Goal: Task Accomplishment & Management: Manage account settings

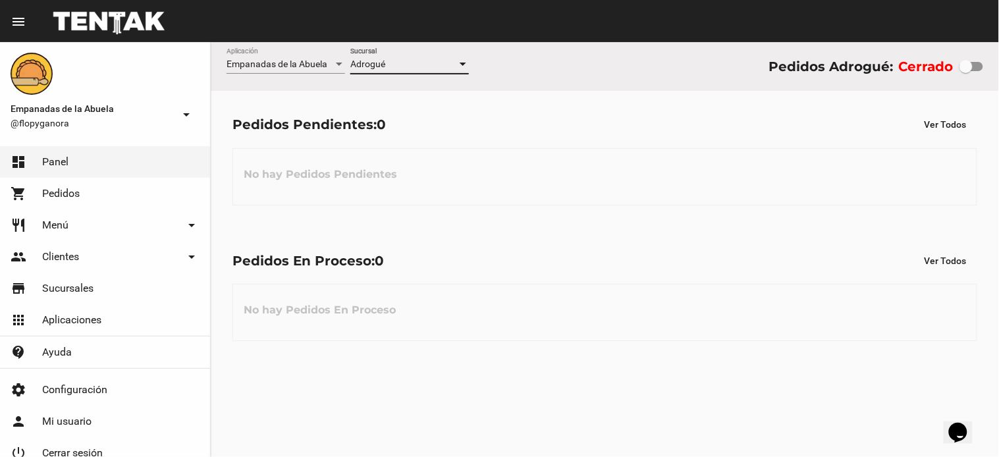
click at [706, 317] on div "No hay Pedidos En Proceso" at bounding box center [604, 312] width 744 height 57
click at [964, 64] on div at bounding box center [965, 66] width 13 height 13
click at [965, 71] on input "checkbox" at bounding box center [965, 71] width 1 height 1
click at [971, 70] on div at bounding box center [965, 66] width 13 height 13
click at [966, 71] on input "checkbox" at bounding box center [965, 71] width 1 height 1
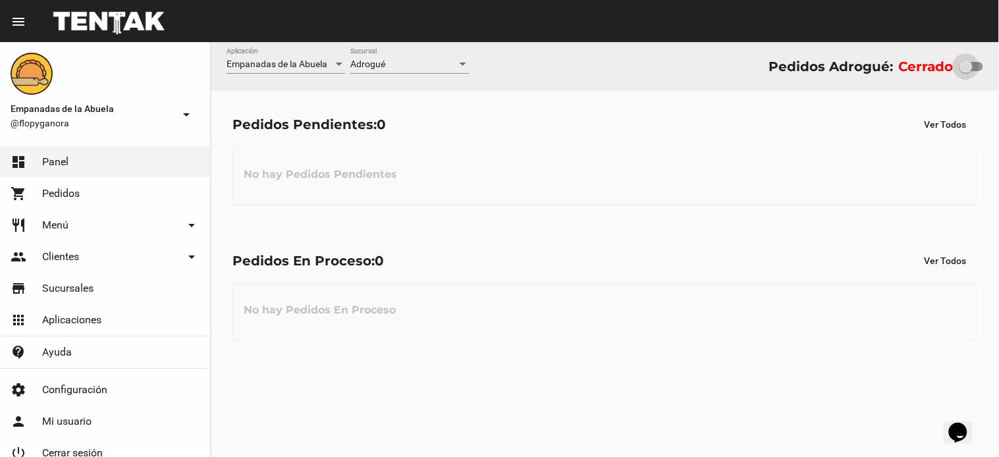
checkbox input "true"
click at [130, 224] on link "restaurant Menú arrow_drop_down" at bounding box center [105, 225] width 210 height 32
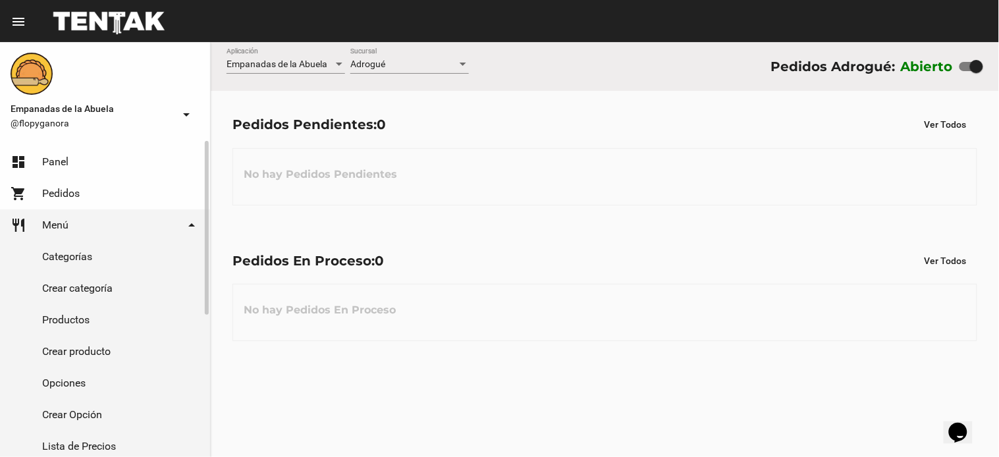
click at [63, 319] on link "Productos" at bounding box center [105, 320] width 210 height 32
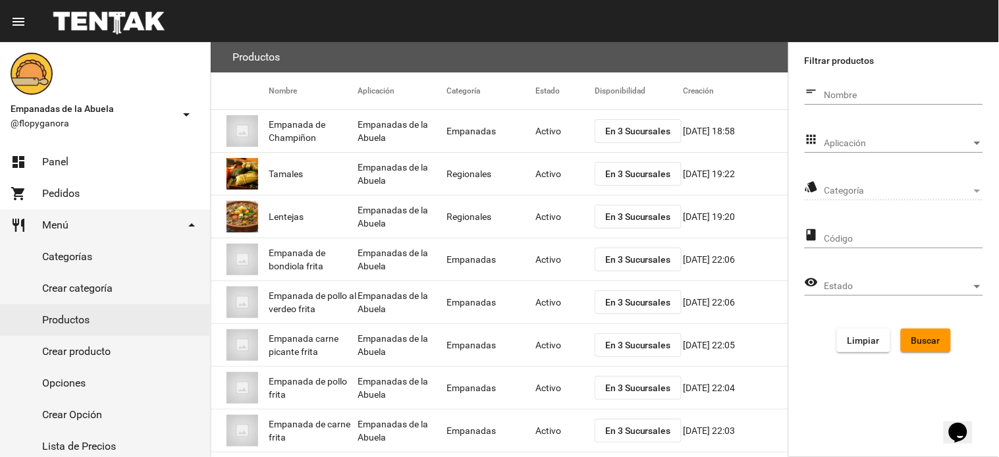
click at [843, 93] on input "Nombre" at bounding box center [903, 95] width 159 height 11
type input "EMPANADA"
click button "Buscar" at bounding box center [925, 340] width 50 height 24
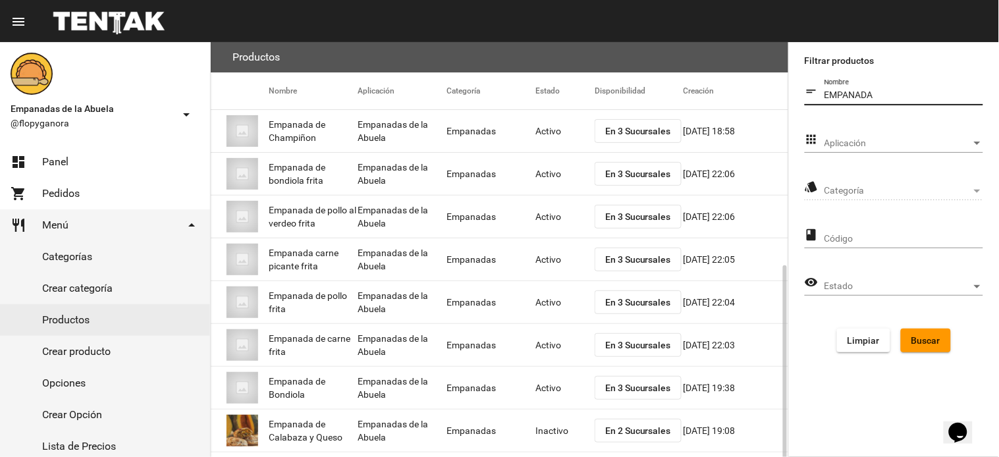
scroll to position [132, 0]
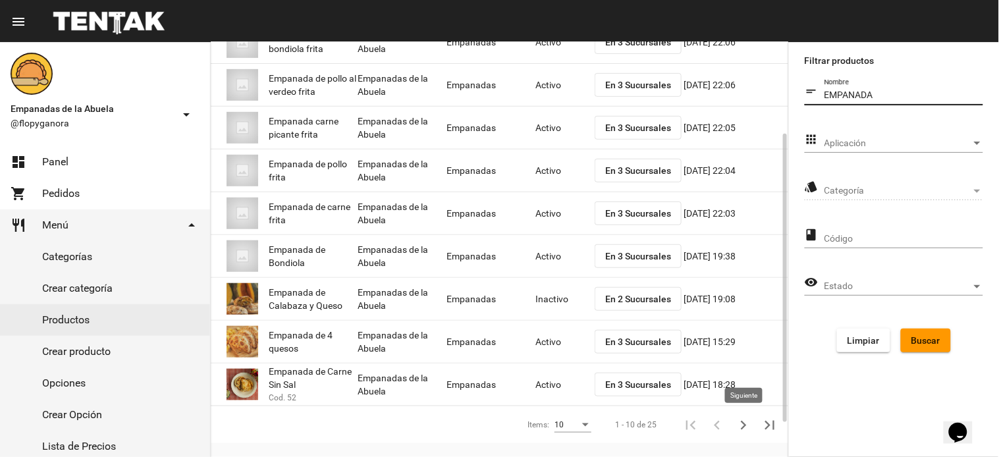
click at [741, 423] on icon "Siguiente" at bounding box center [743, 425] width 18 height 18
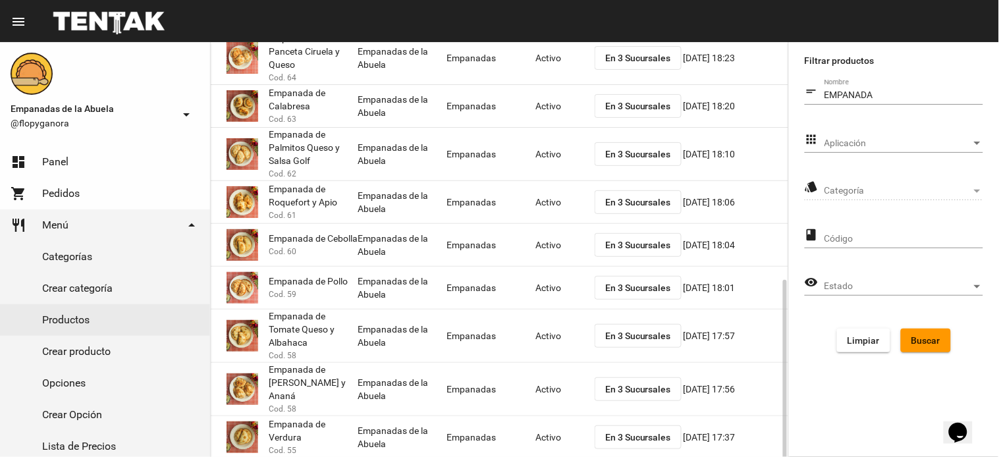
scroll to position [224, 0]
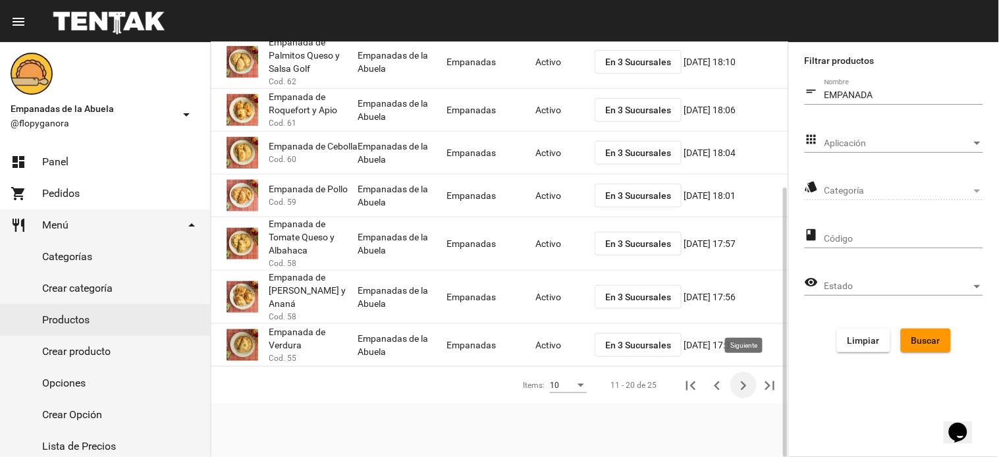
click at [740, 378] on icon "Siguiente" at bounding box center [743, 386] width 18 height 18
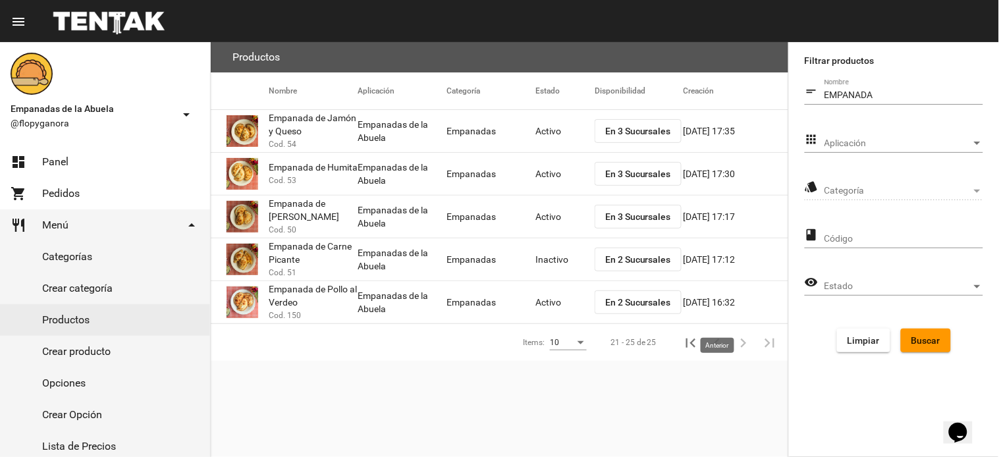
scroll to position [0, 0]
click at [636, 260] on span "En 2 Sucursales" at bounding box center [638, 259] width 66 height 11
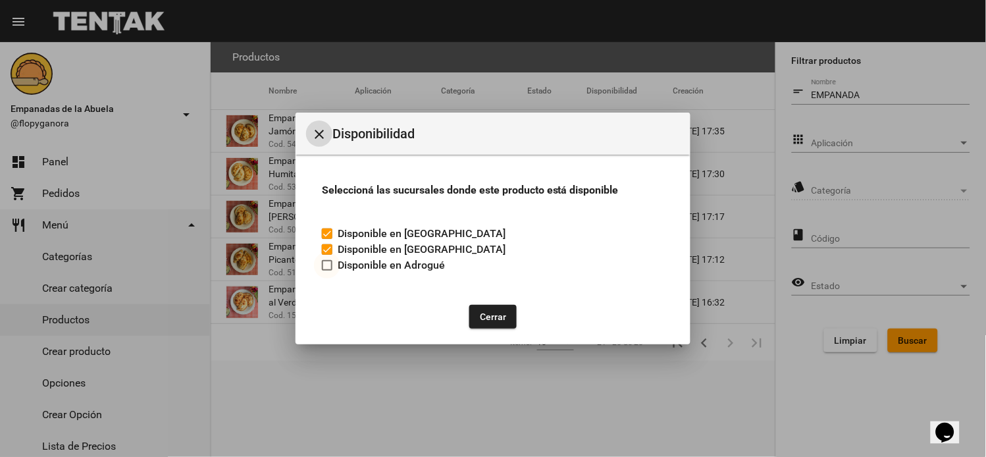
click at [325, 264] on div at bounding box center [327, 265] width 11 height 11
click at [326, 271] on input "Disponible en Adrogué" at bounding box center [326, 271] width 1 height 1
checkbox input "true"
click at [489, 321] on button "Cerrar" at bounding box center [492, 317] width 47 height 24
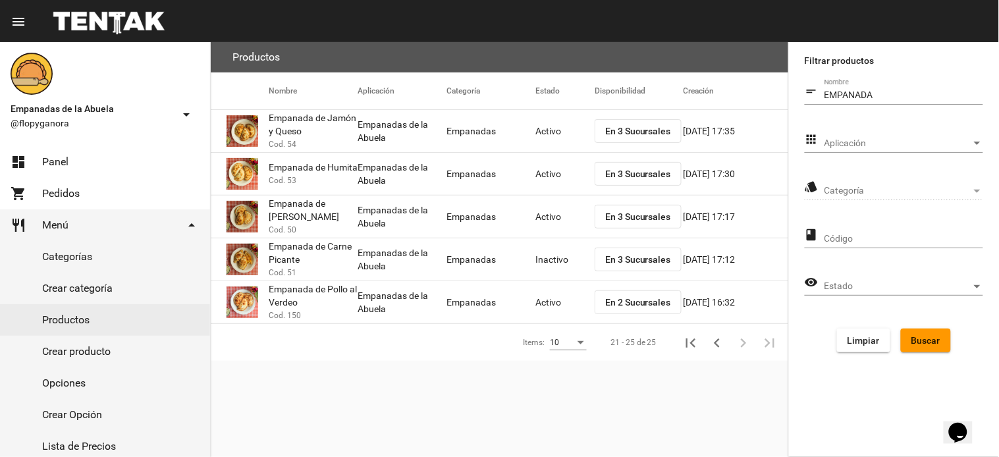
click at [549, 259] on mat-cell "Inactivo" at bounding box center [564, 259] width 59 height 42
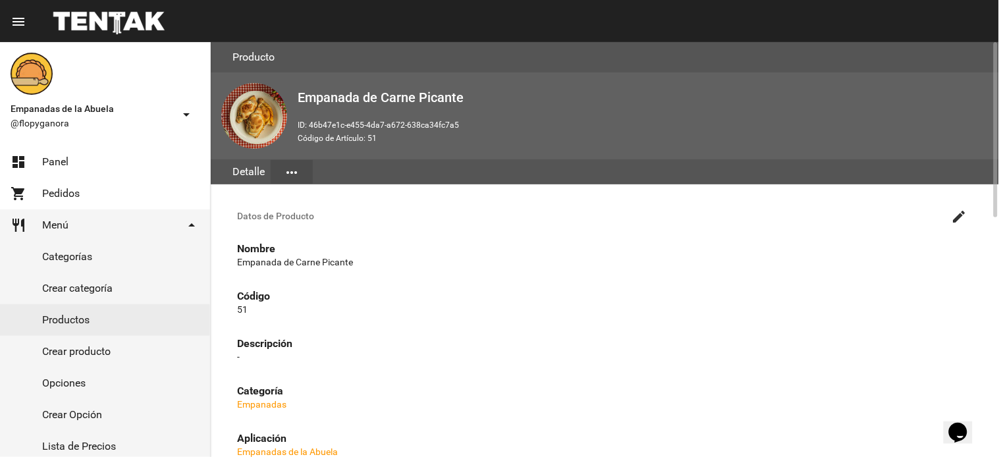
click at [947, 215] on button "create" at bounding box center [959, 216] width 26 height 26
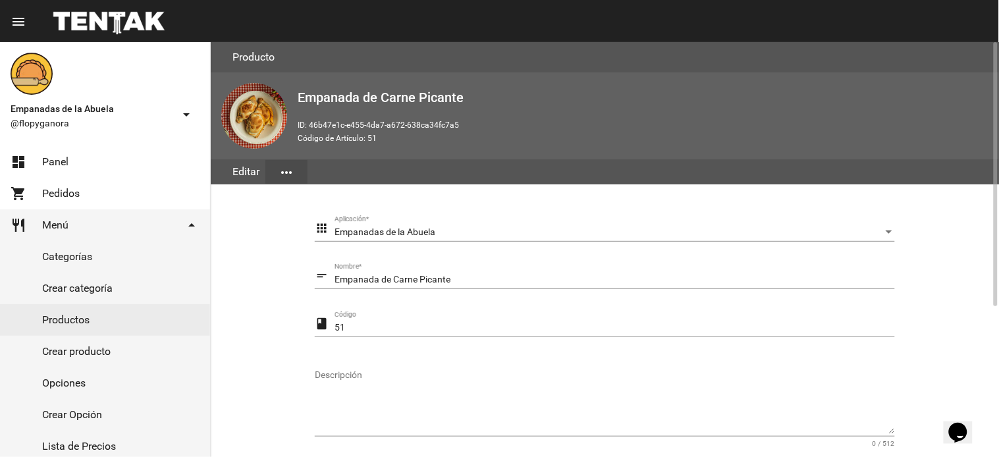
scroll to position [132, 0]
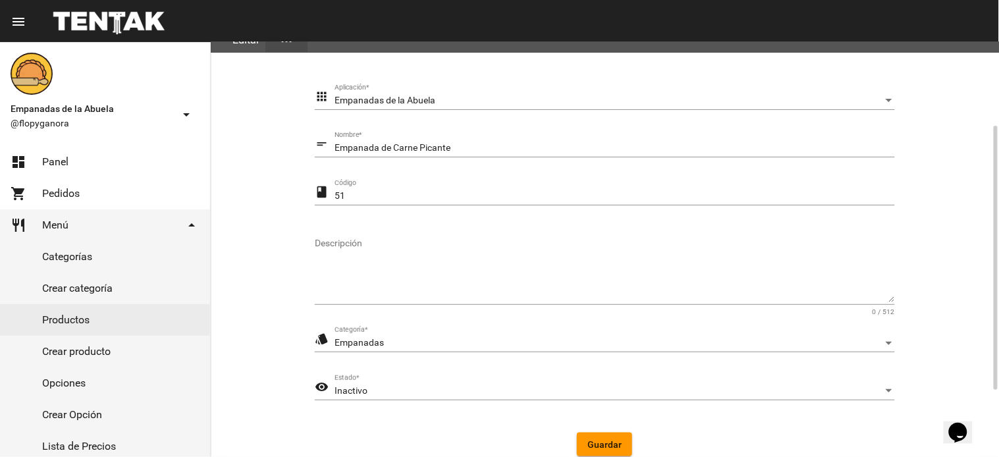
click at [439, 398] on div "Inactivo Estado *" at bounding box center [614, 388] width 560 height 26
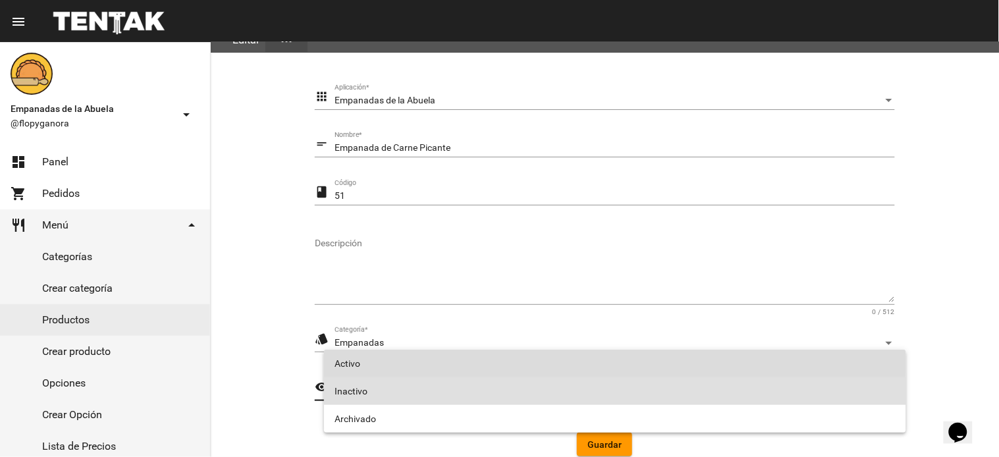
click at [351, 358] on span "Activo" at bounding box center [614, 364] width 561 height 28
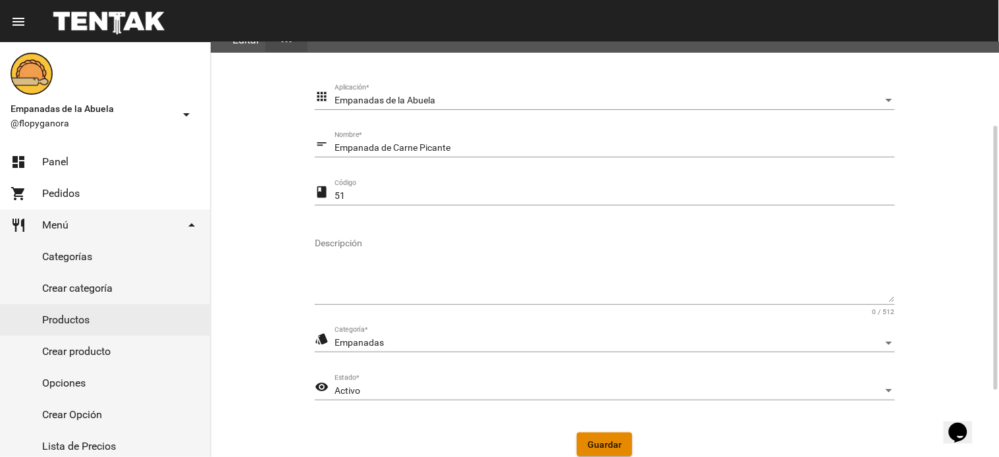
click at [608, 423] on button "Guardar" at bounding box center [604, 444] width 55 height 24
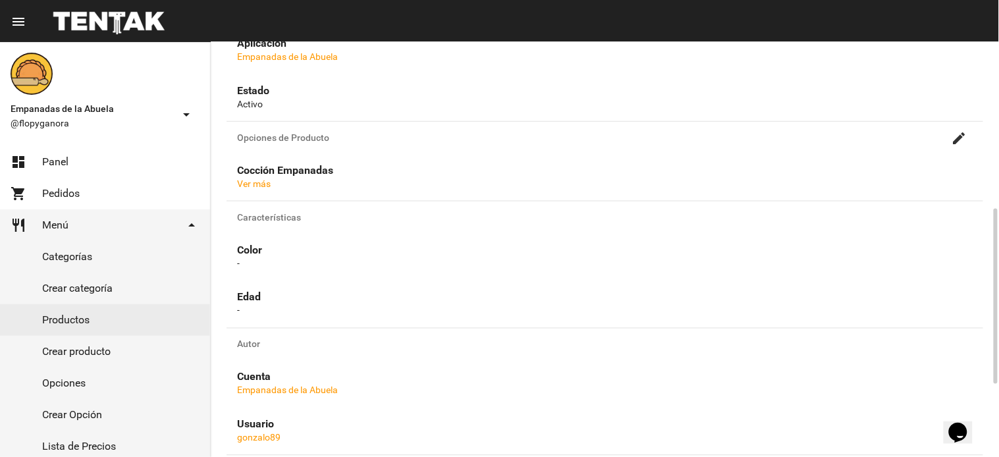
scroll to position [567, 0]
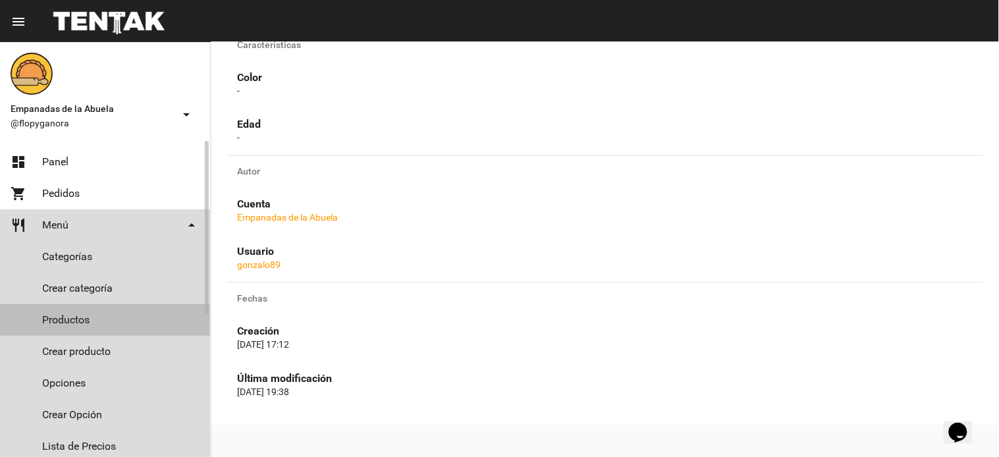
click at [74, 319] on link "Productos" at bounding box center [105, 320] width 210 height 32
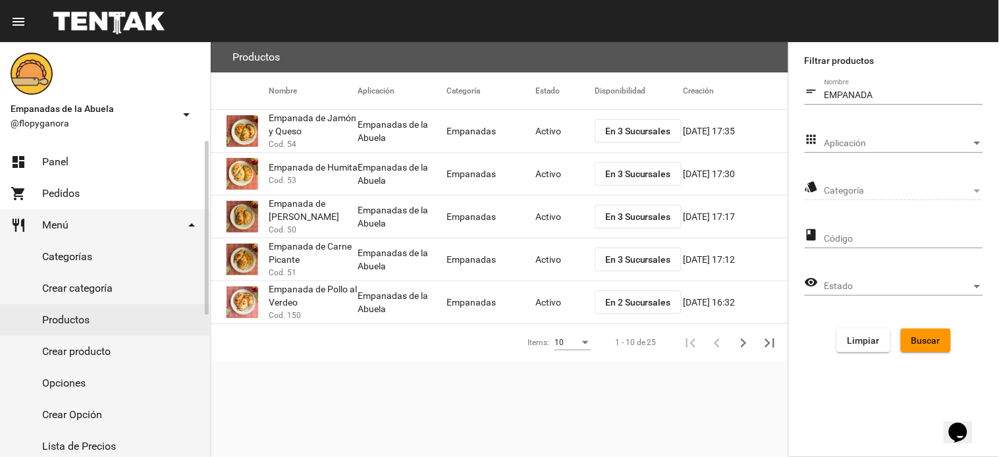
click at [76, 157] on link "dashboard Panel" at bounding box center [105, 162] width 210 height 32
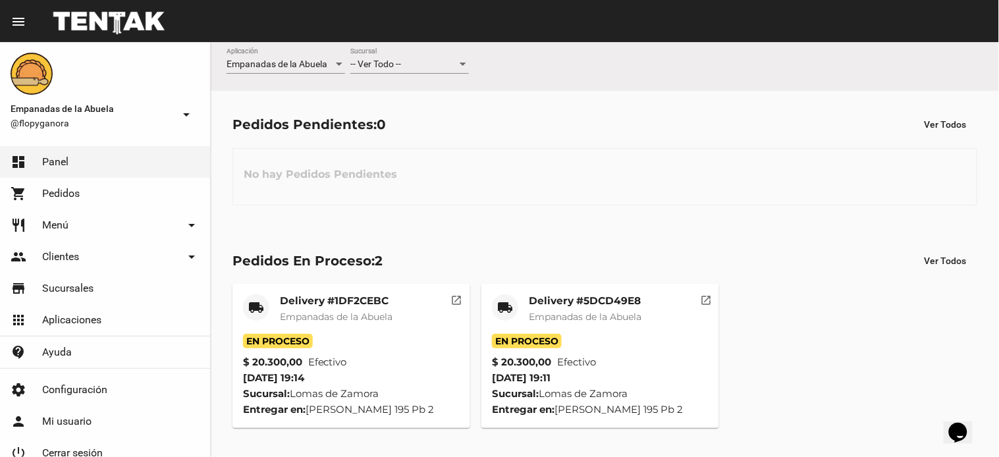
click at [387, 58] on div "-- Ver Todo -- Sucursal" at bounding box center [409, 61] width 118 height 26
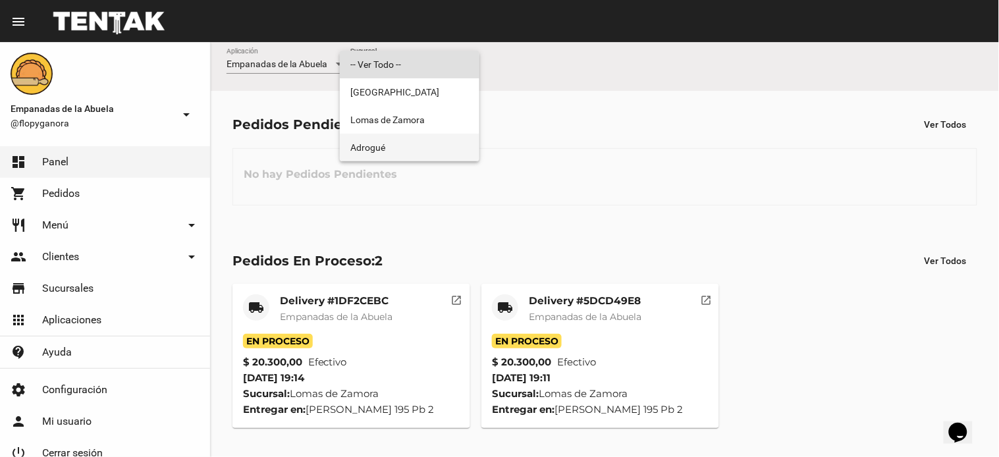
click at [382, 151] on span "Adrogué" at bounding box center [409, 148] width 118 height 28
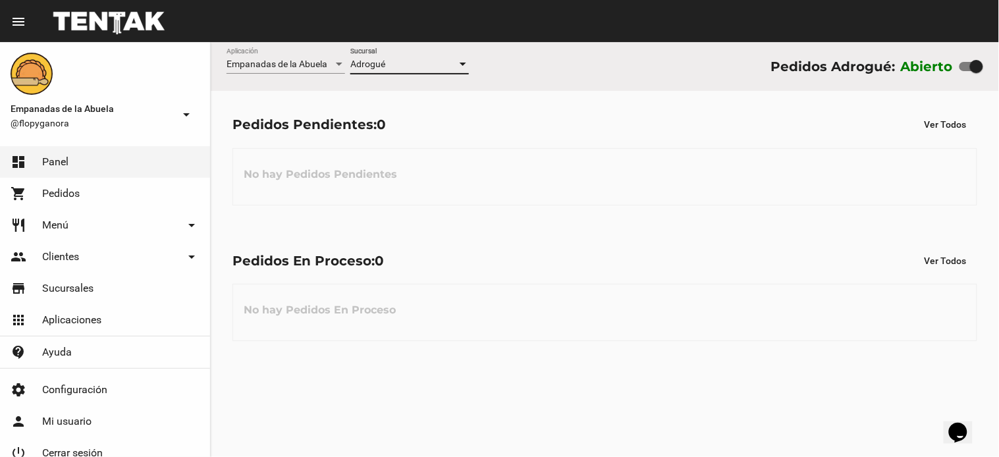
click at [586, 282] on div "Pedidos En Proceso: 0 Ver Todos No hay Pedidos En Proceso" at bounding box center [605, 295] width 788 height 136
click at [462, 66] on div at bounding box center [462, 64] width 7 height 3
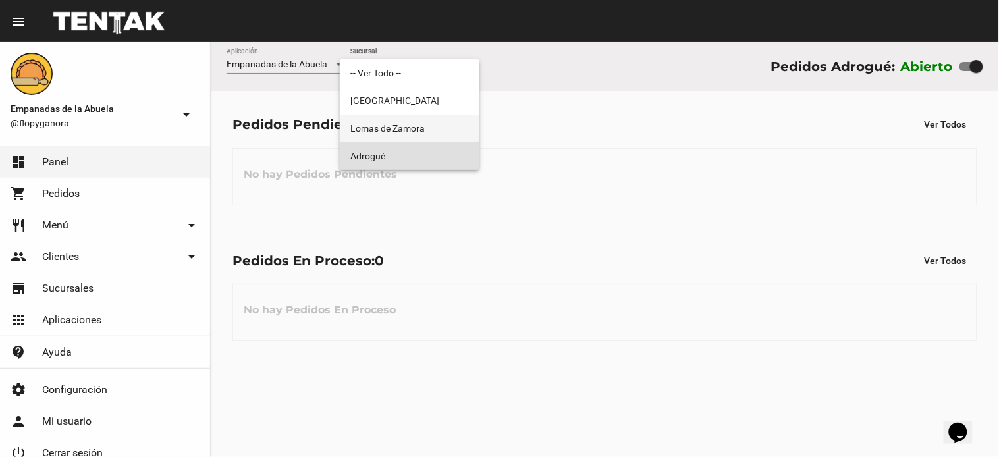
click at [443, 130] on span "Lomas de Zamora" at bounding box center [409, 129] width 118 height 28
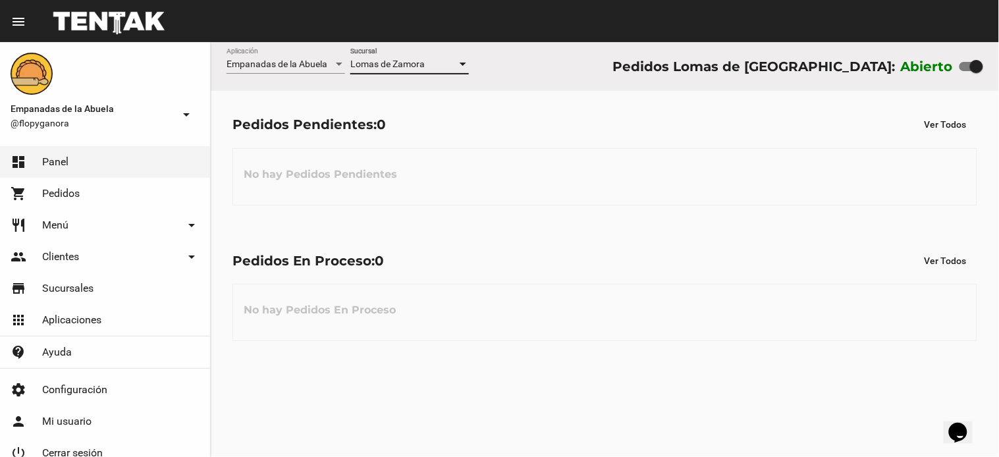
click at [463, 66] on div at bounding box center [463, 64] width 12 height 11
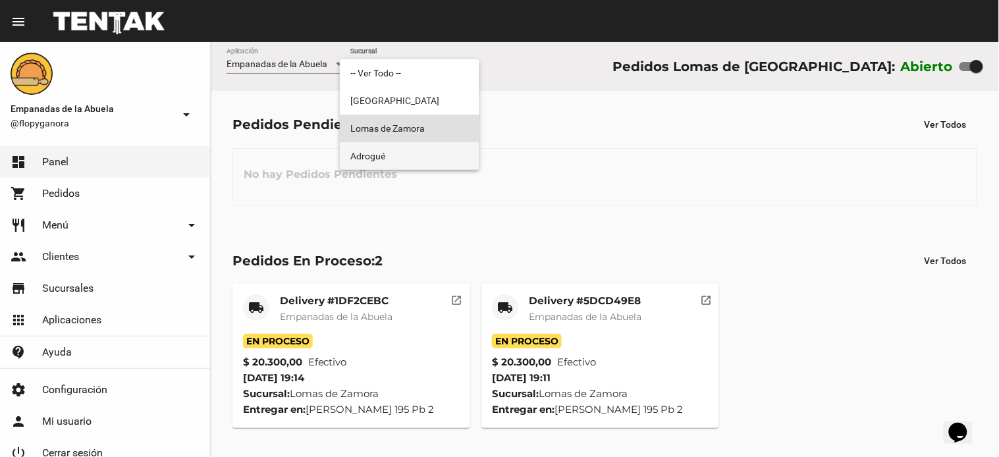
drag, startPoint x: 450, startPoint y: 162, endPoint x: 455, endPoint y: 132, distance: 30.7
click at [451, 162] on span "Adrogué" at bounding box center [409, 156] width 118 height 28
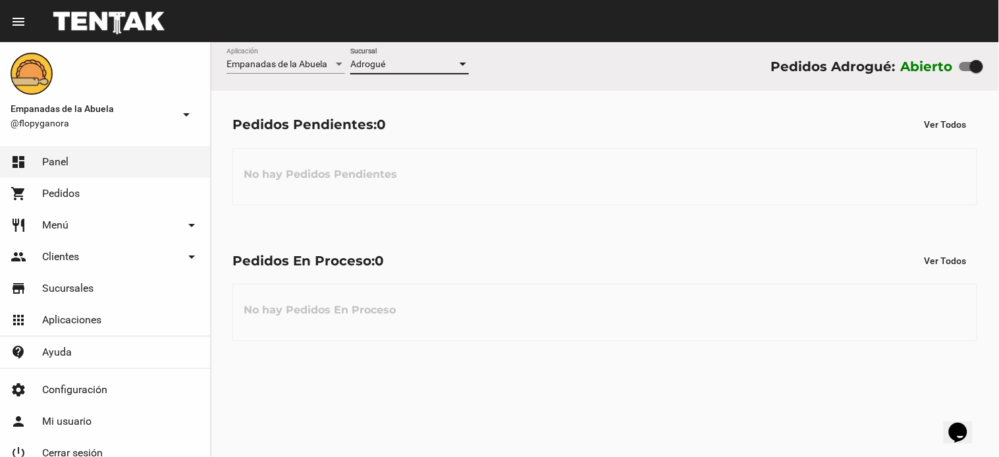
click at [463, 61] on div at bounding box center [463, 64] width 12 height 11
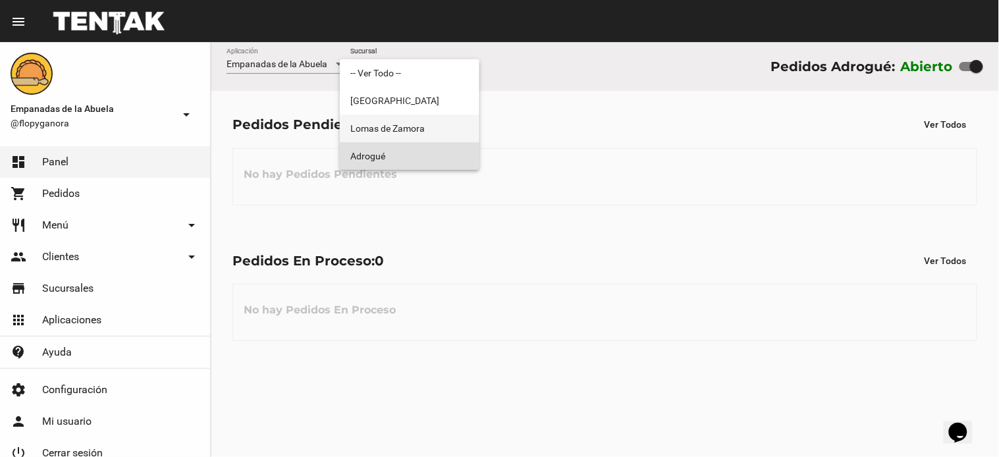
click at [446, 123] on span "Lomas de Zamora" at bounding box center [409, 129] width 118 height 28
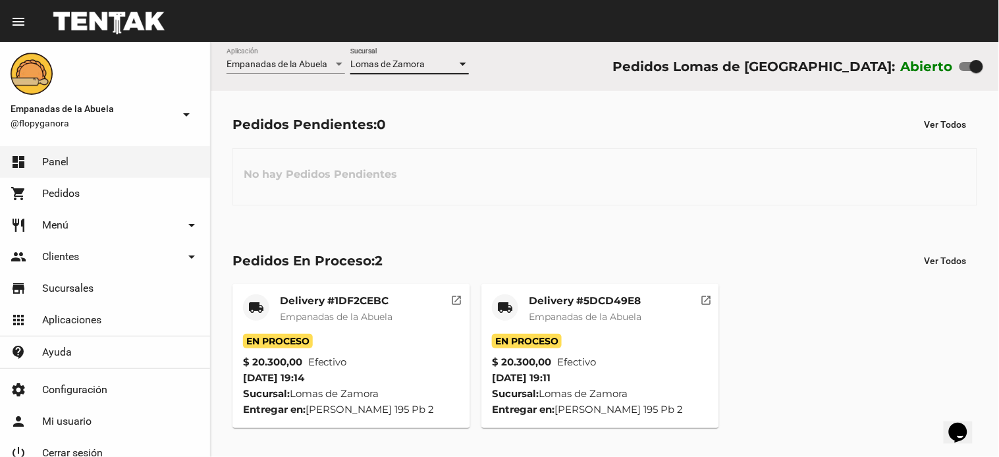
click at [461, 63] on div at bounding box center [462, 64] width 7 height 3
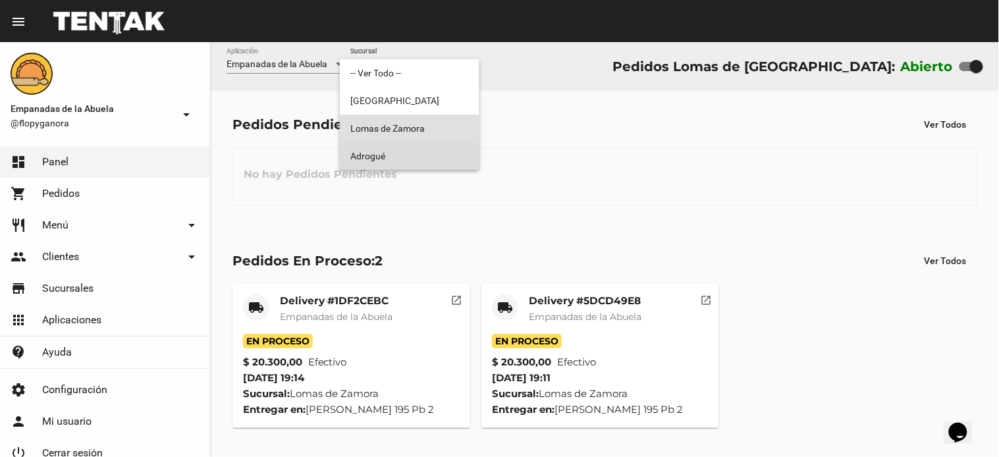
drag, startPoint x: 432, startPoint y: 162, endPoint x: 430, endPoint y: 134, distance: 28.4
click at [431, 162] on span "Adrogué" at bounding box center [409, 156] width 118 height 28
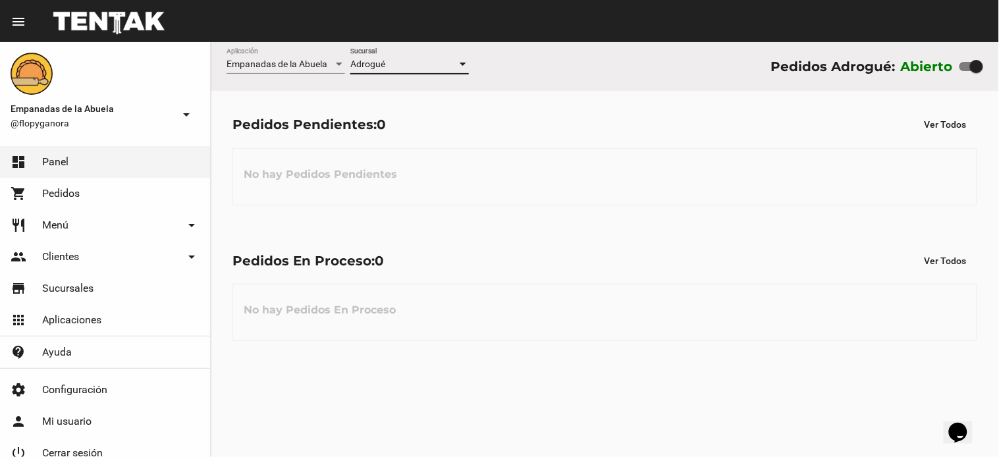
click at [462, 66] on div at bounding box center [462, 64] width 7 height 3
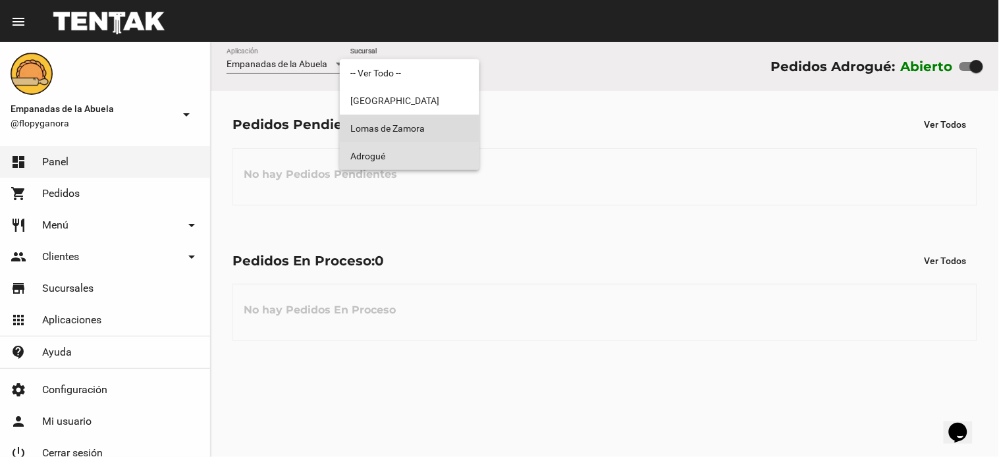
click at [450, 132] on span "Lomas de Zamora" at bounding box center [409, 129] width 118 height 28
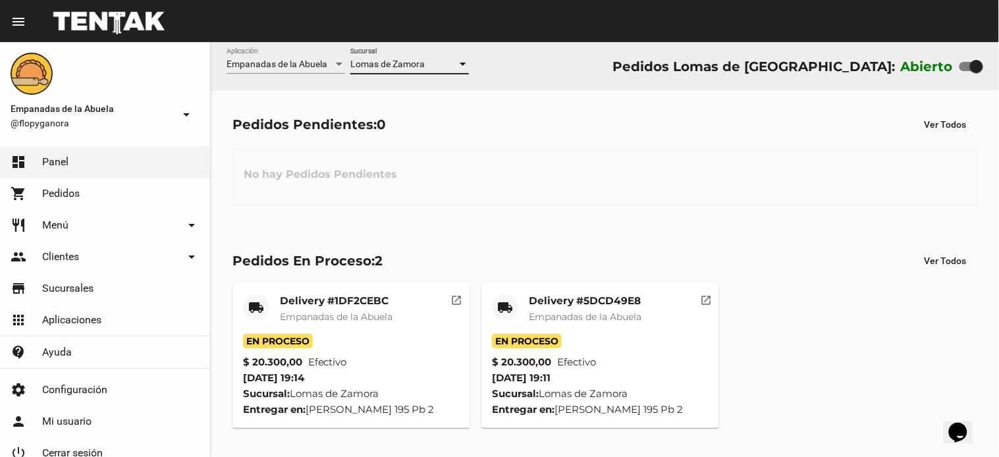
click at [459, 63] on div at bounding box center [462, 64] width 7 height 3
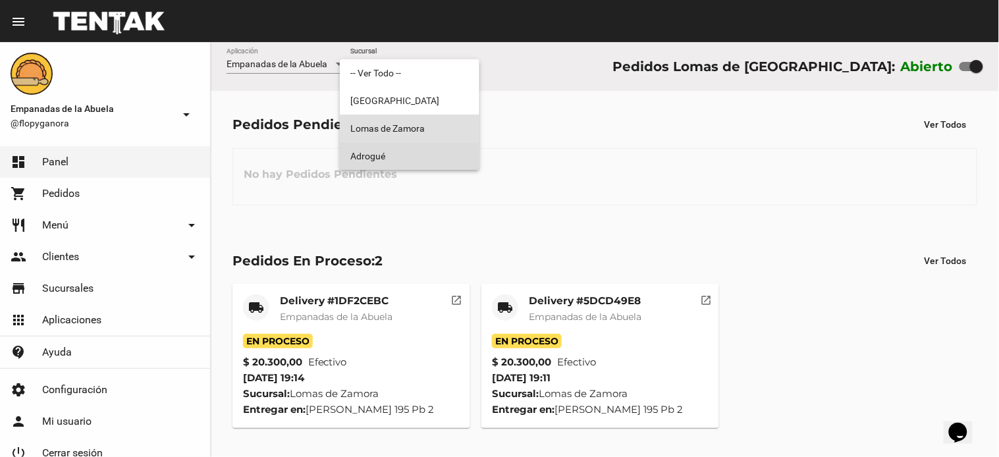
click at [440, 150] on span "Adrogué" at bounding box center [409, 156] width 118 height 28
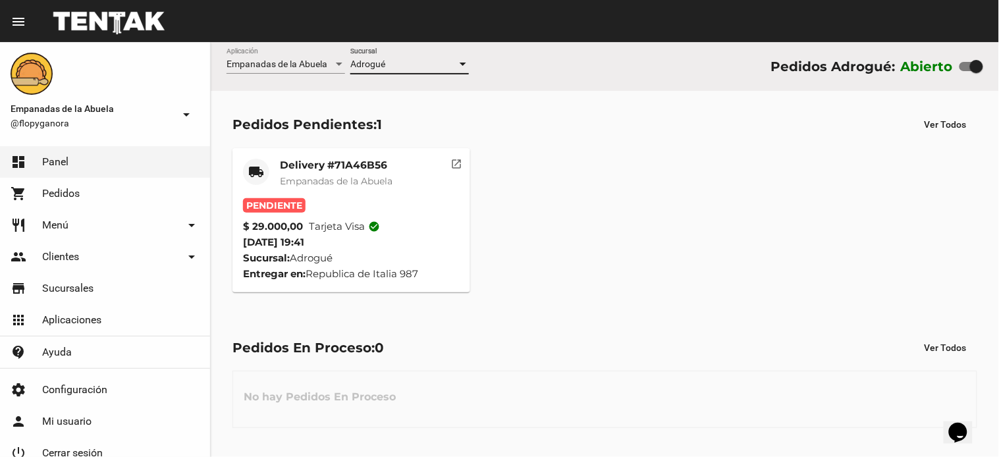
click at [353, 162] on mat-card-title "Delivery #71A46B56" at bounding box center [336, 165] width 113 height 13
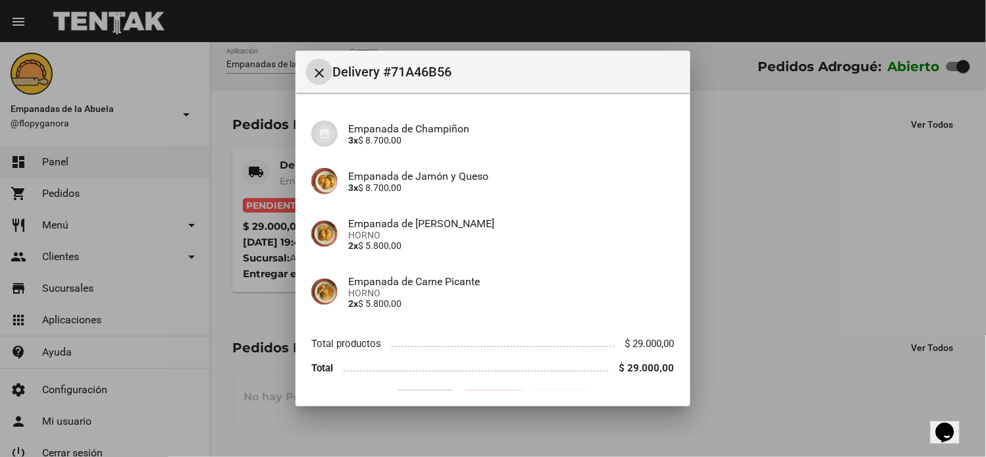
scroll to position [127, 0]
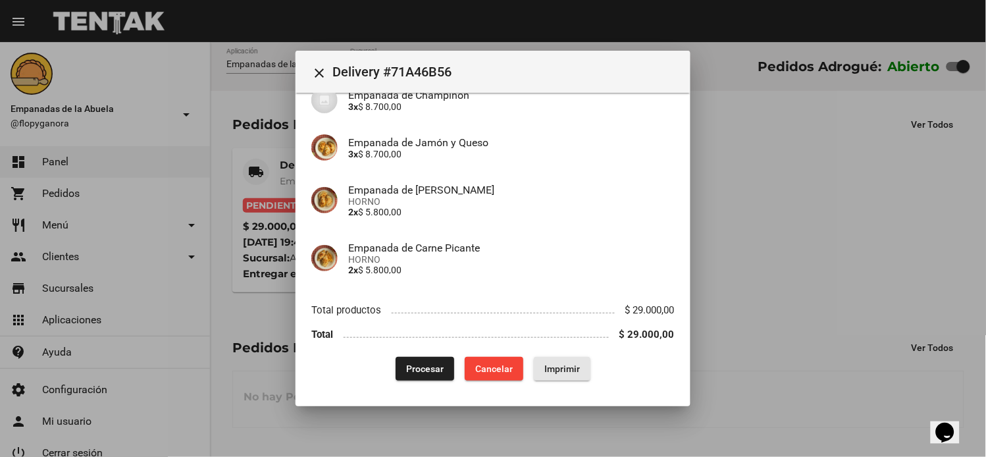
click at [559, 363] on span "Imprimir" at bounding box center [562, 368] width 36 height 11
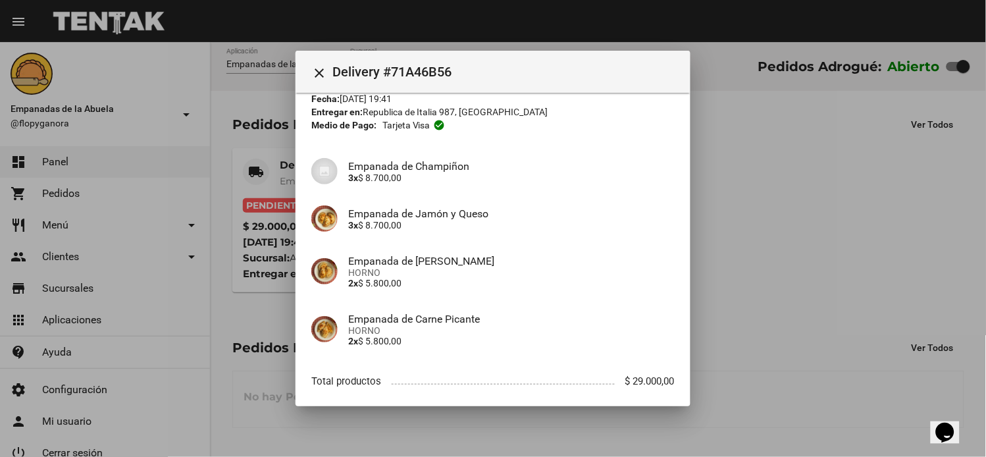
scroll to position [127, 0]
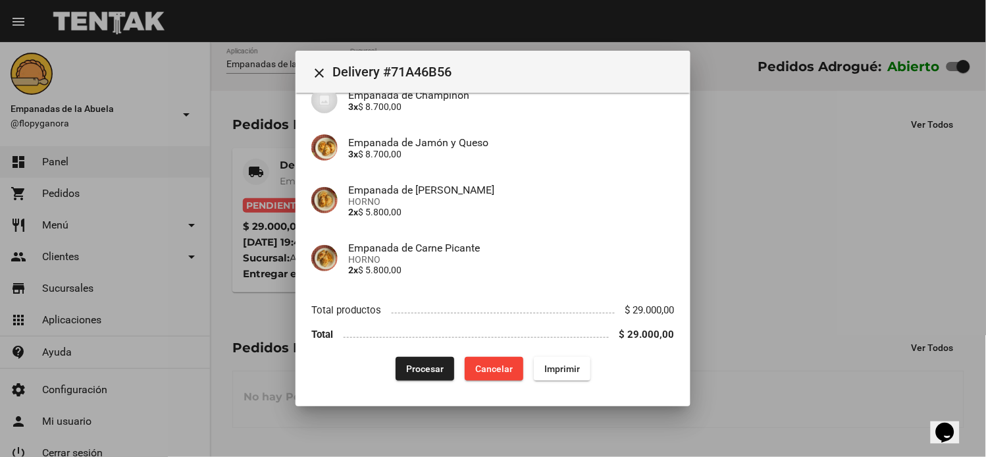
click at [415, 372] on span "Procesar" at bounding box center [425, 368] width 38 height 11
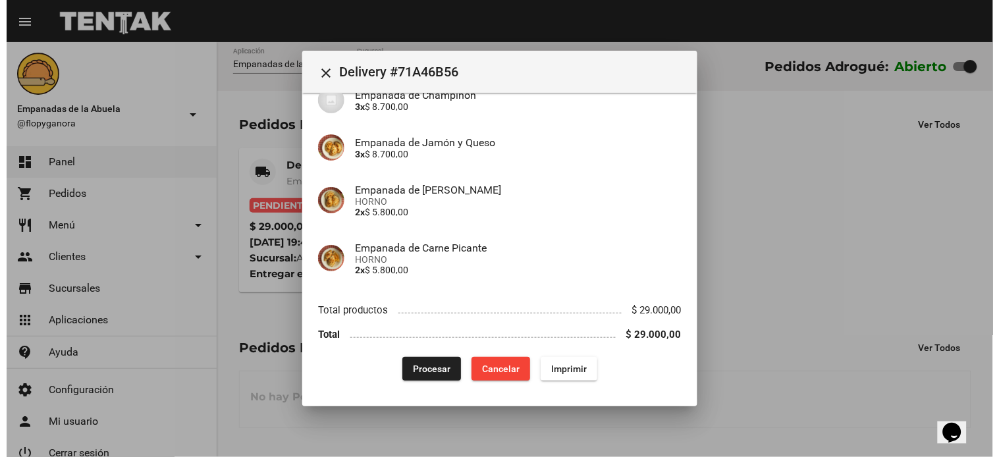
scroll to position [0, 0]
